Goal: Navigation & Orientation: Understand site structure

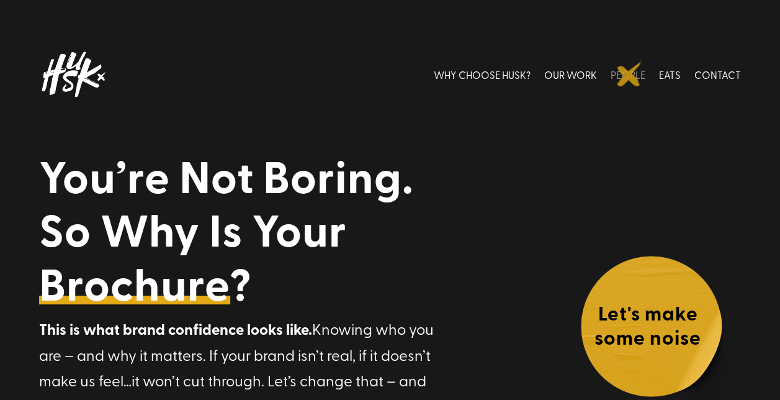
click at [630, 74] on link "PEOPLE" at bounding box center [628, 74] width 35 height 55
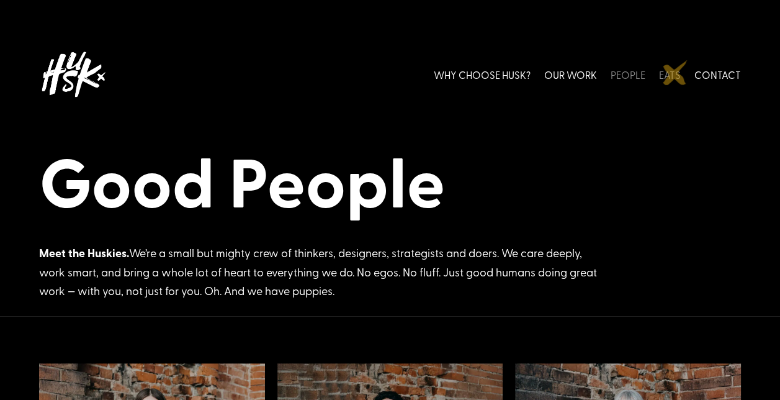
click at [675, 73] on link "EATS" at bounding box center [670, 74] width 22 height 55
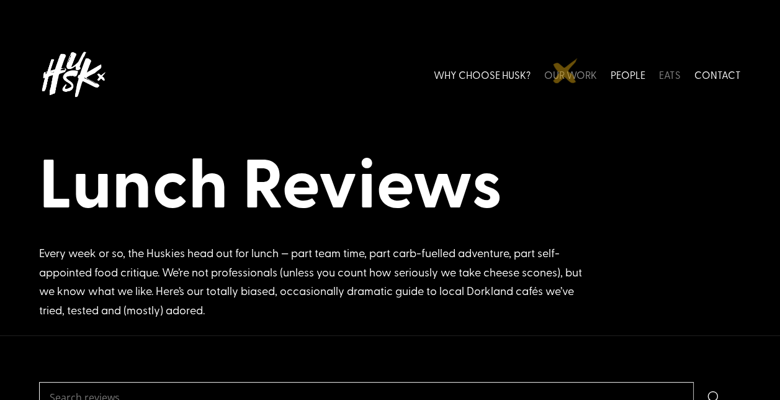
click at [566, 71] on link "OUR WORK" at bounding box center [570, 74] width 53 height 55
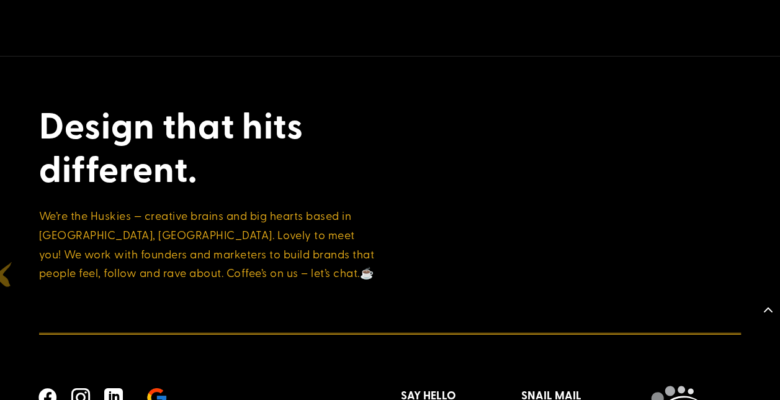
scroll to position [4279, 0]
